Goal: Complete application form

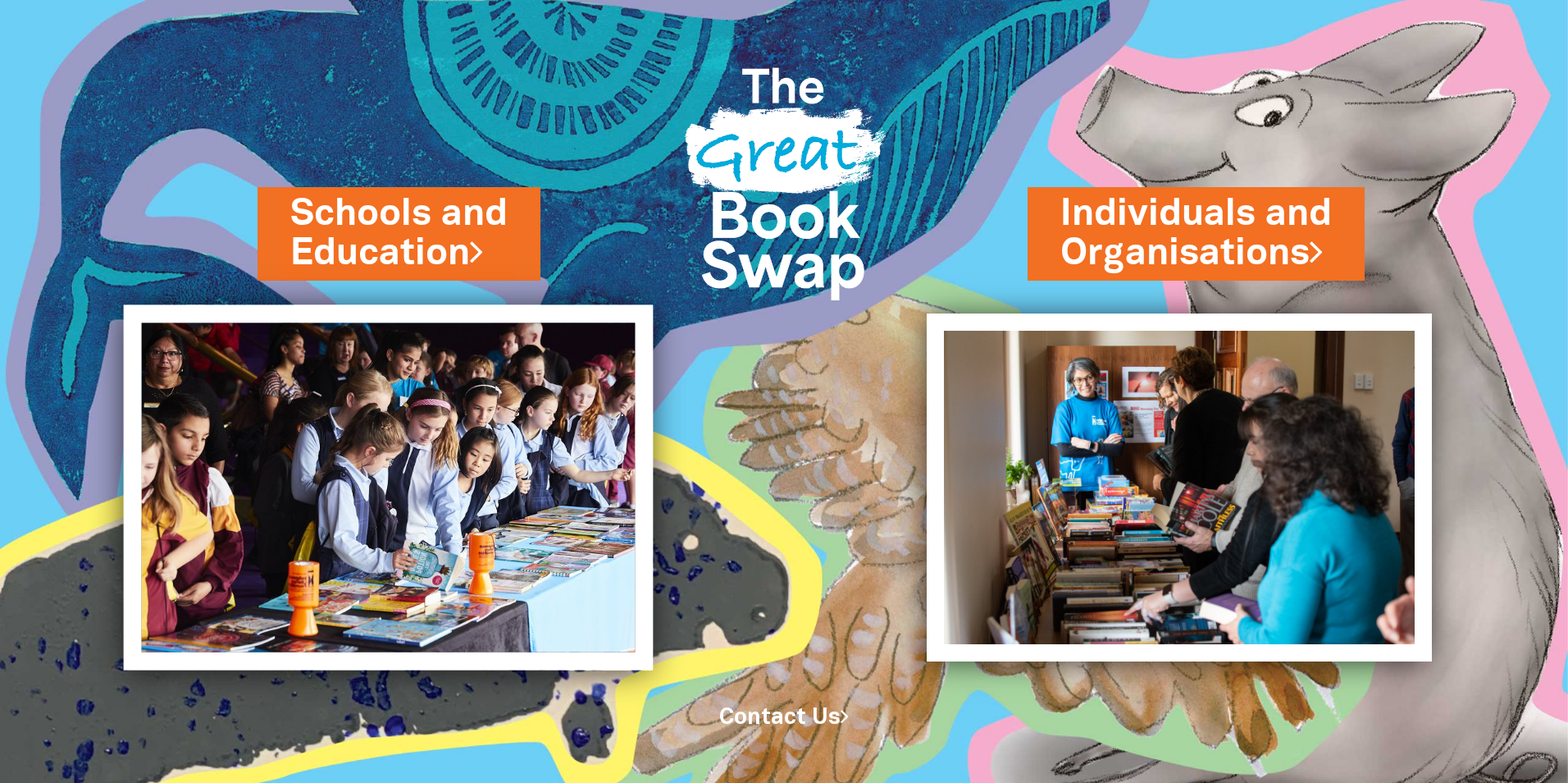
click at [430, 360] on img at bounding box center [388, 486] width 530 height 365
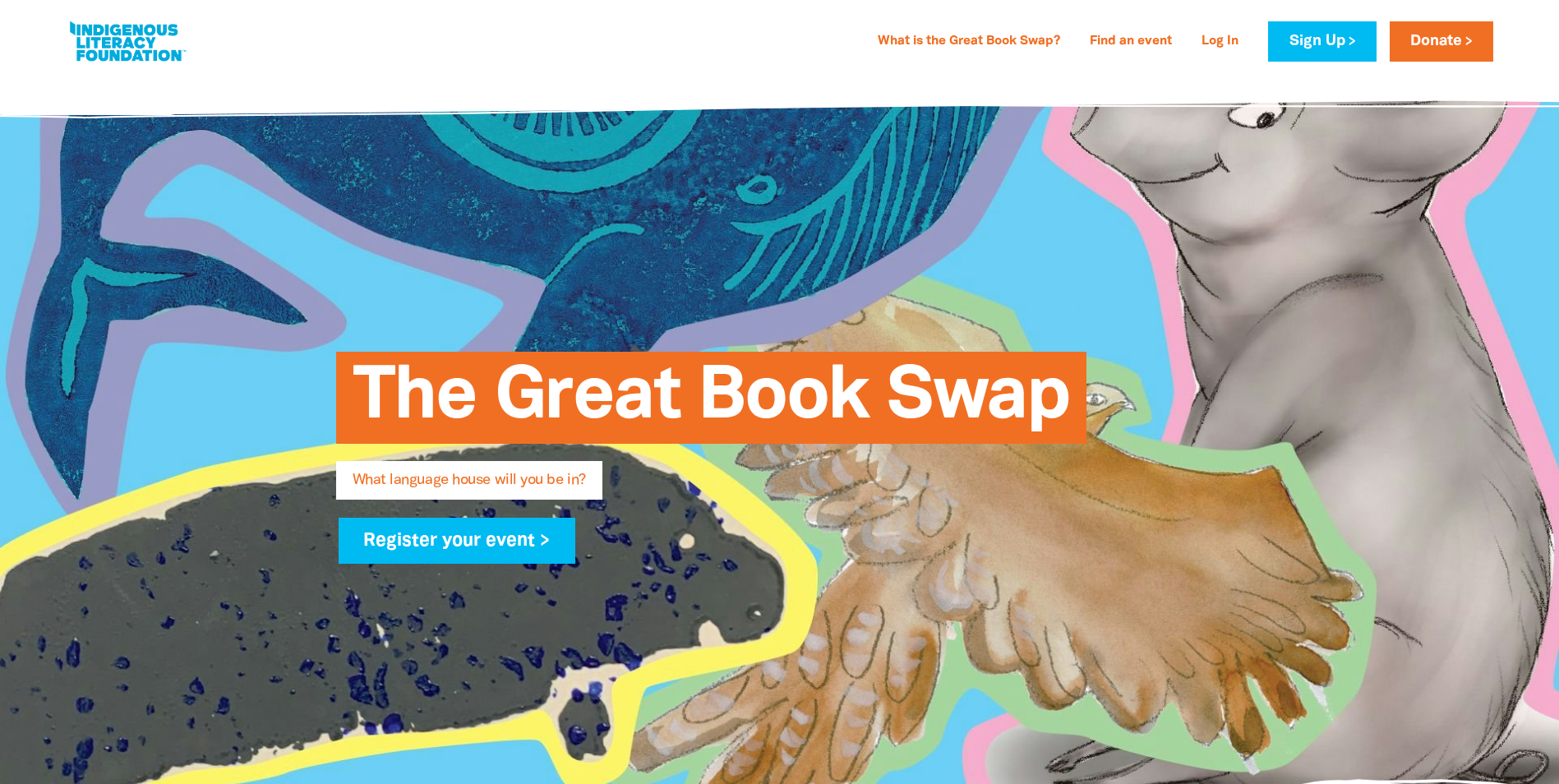
type input "Styles"
type input "Street"
type input "[EMAIL_ADDRESS][DOMAIN_NAME]"
type input "Styles Street Children's Community Long Day Care Centre"
select select "early-learning"
